Goal: Task Accomplishment & Management: Complete application form

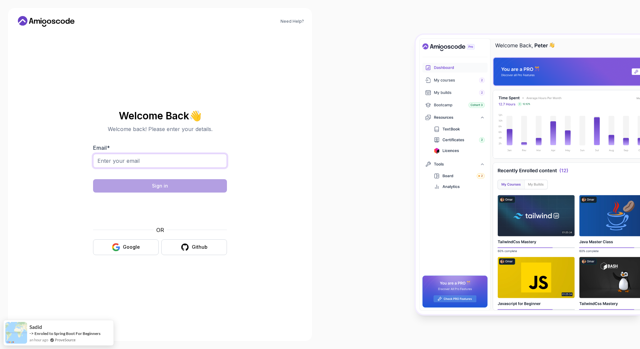
click at [171, 165] on input "Email *" at bounding box center [160, 161] width 134 height 14
type input "ann.bergman"
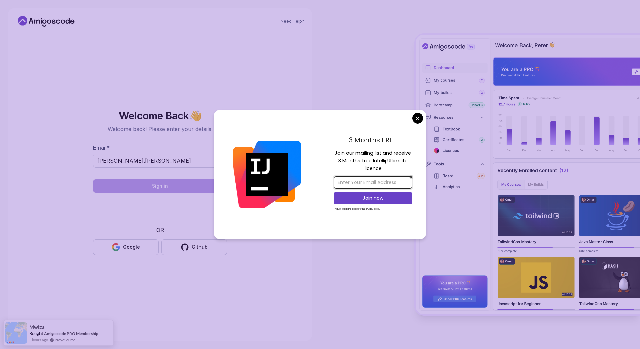
click at [356, 180] on input "email" at bounding box center [373, 182] width 78 height 12
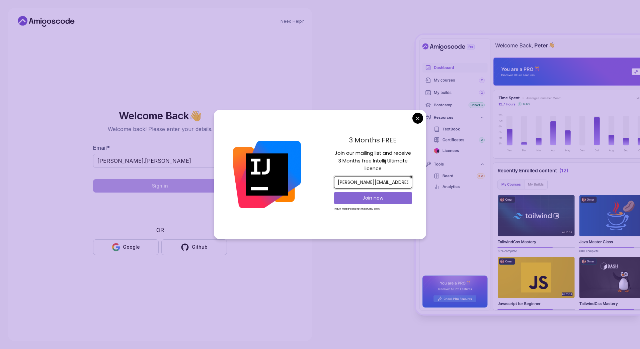
type input "ann.bergman@knowit.se"
click at [368, 202] on button "Join now" at bounding box center [373, 198] width 78 height 12
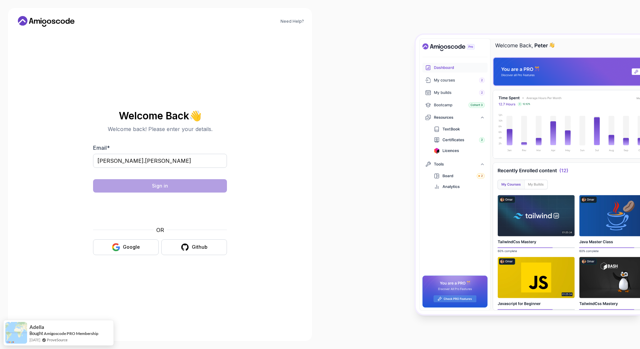
click at [370, 82] on body "Need Help? Welcome Back 👋 Welcome back! Please enter your details. Email * ann.…" at bounding box center [320, 174] width 640 height 349
click at [188, 158] on input "ann.bergman" at bounding box center [160, 161] width 134 height 14
type input "ann.bergman@knowit.se"
click at [155, 184] on div "Sign in" at bounding box center [160, 186] width 16 height 7
